Goal: Task Accomplishment & Management: Use online tool/utility

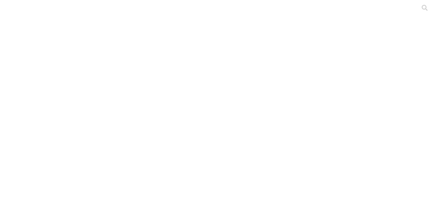
scroll to position [110, 0]
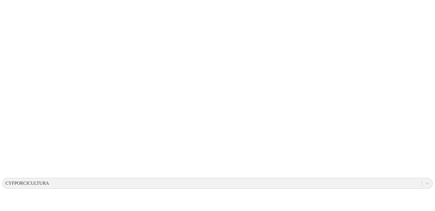
scroll to position [57, 0]
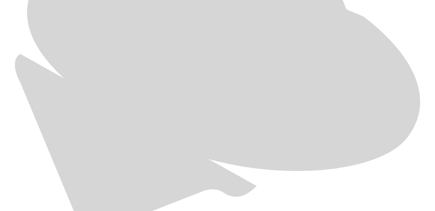
scroll to position [338, 0]
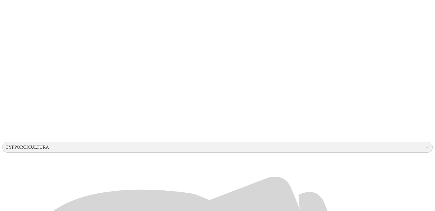
scroll to position [91, 0]
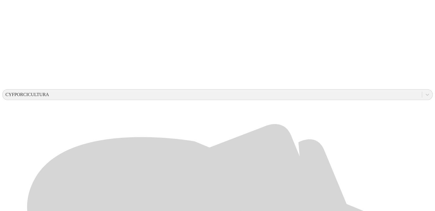
scroll to position [144, 0]
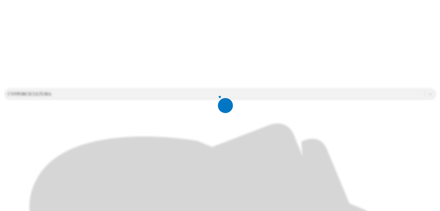
scroll to position [0, 0]
